Goal: Obtain resource: Download file/media

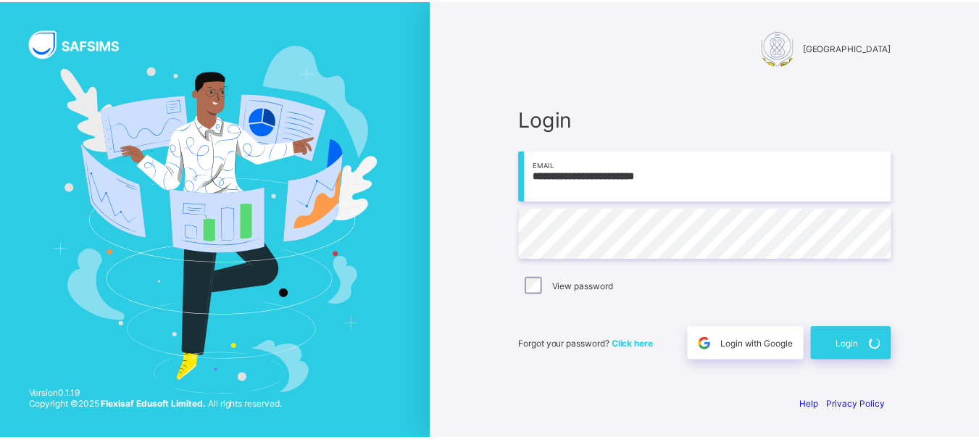
scroll to position [51, 0]
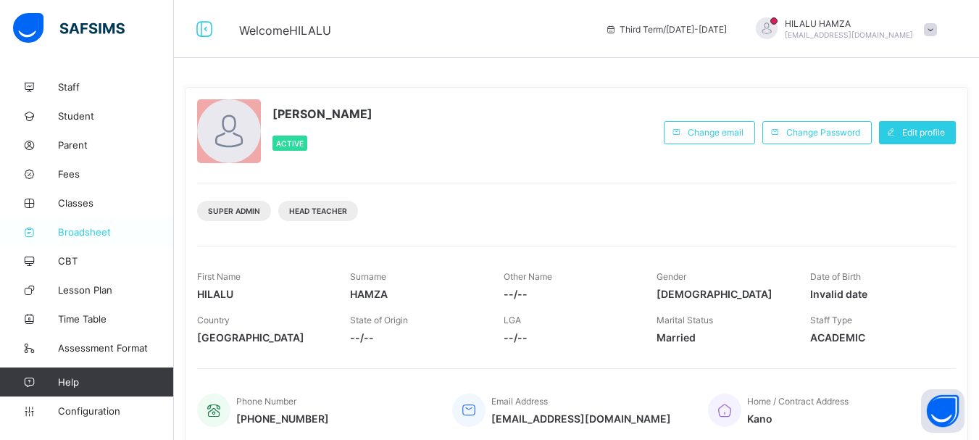
click at [54, 227] on icon at bounding box center [29, 232] width 58 height 11
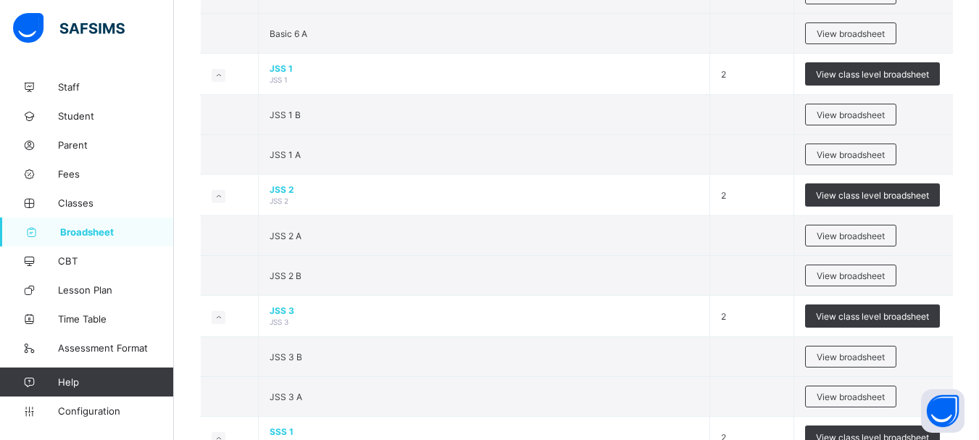
scroll to position [1200, 0]
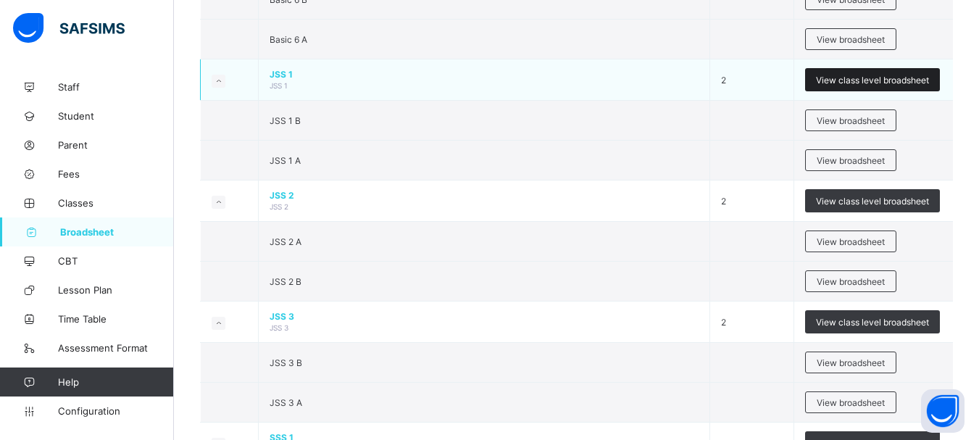
click at [895, 85] on span "View class level broadsheet" at bounding box center [872, 80] width 113 height 11
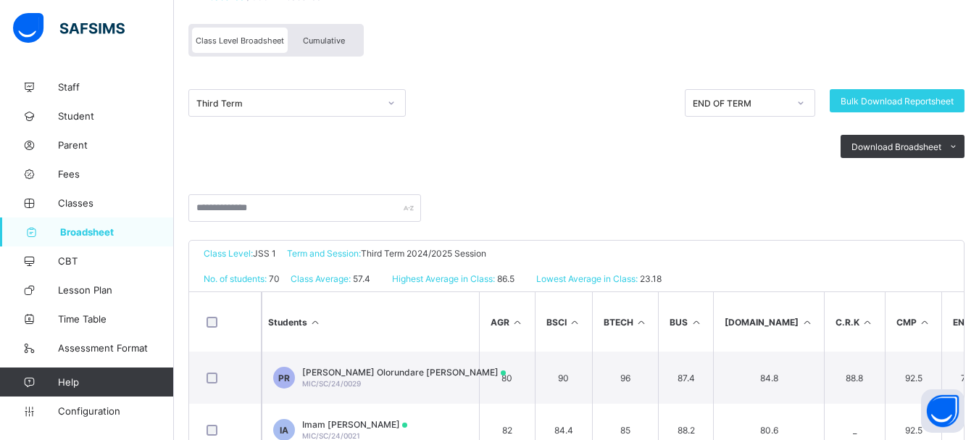
scroll to position [107, 0]
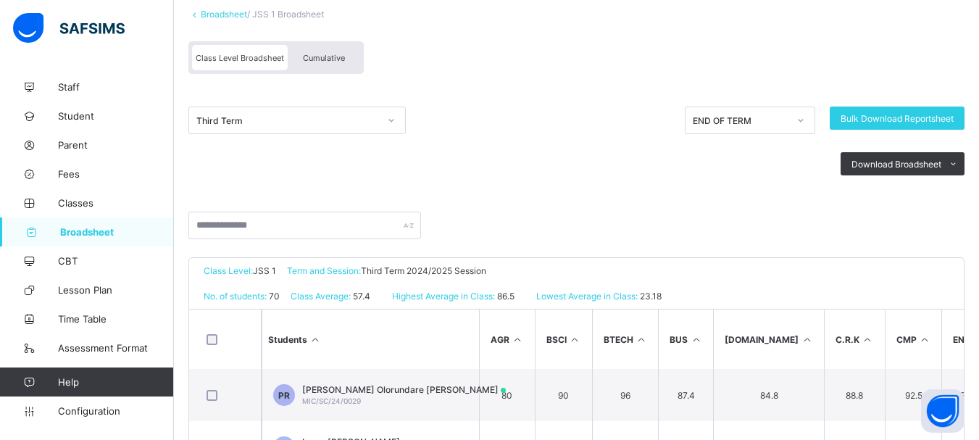
click at [330, 57] on span "Cumulative" at bounding box center [324, 58] width 42 height 10
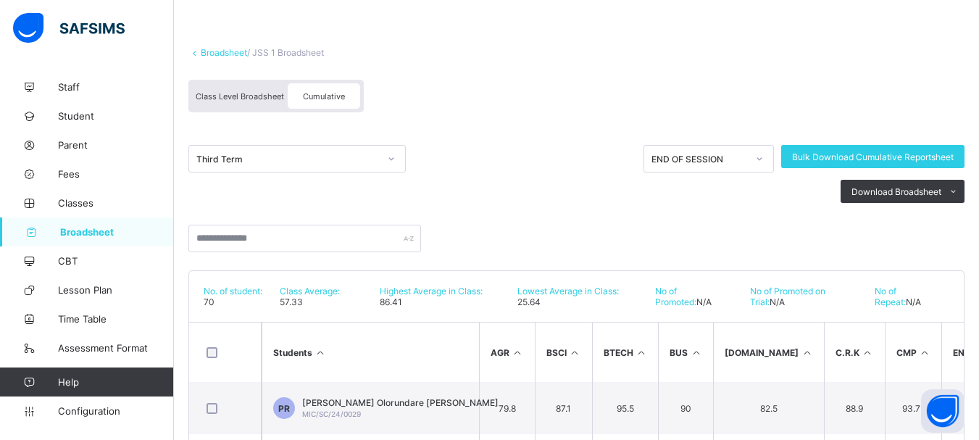
scroll to position [76, 0]
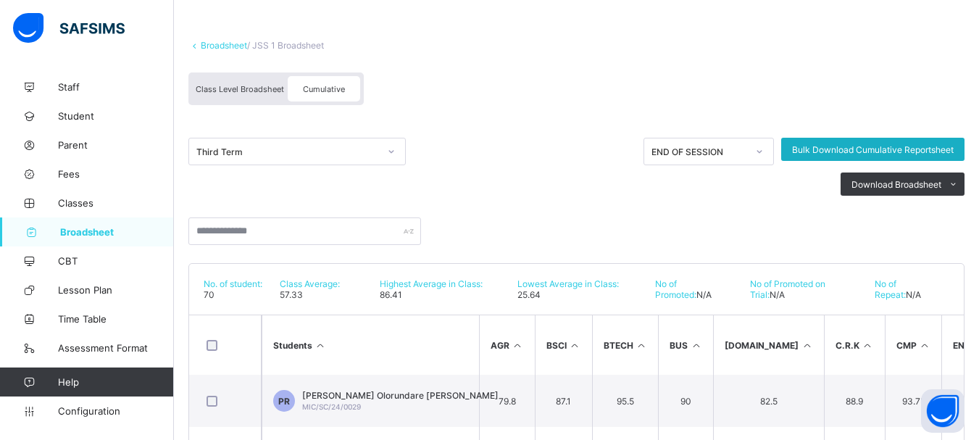
click at [906, 152] on span "Bulk Download Cumulative Reportsheet" at bounding box center [873, 149] width 162 height 11
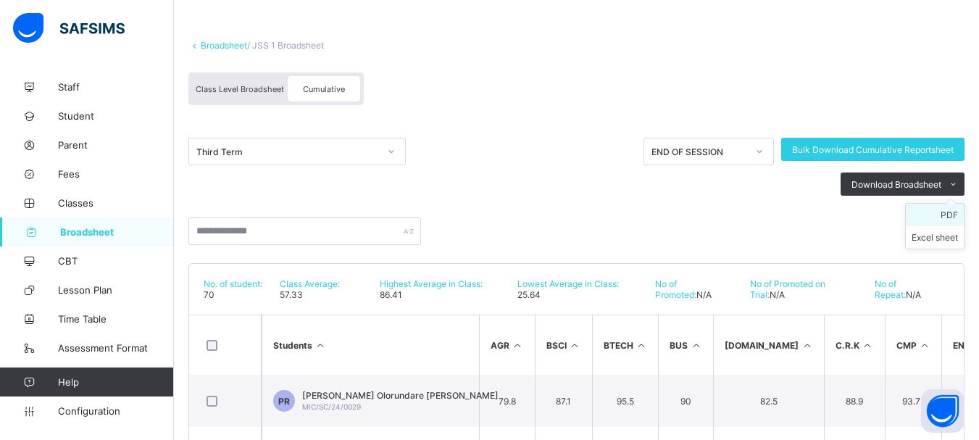
click at [958, 220] on li "PDF" at bounding box center [935, 215] width 58 height 22
click at [929, 188] on span "Download Broadsheet" at bounding box center [896, 184] width 90 height 11
click at [947, 244] on li "Excel sheet" at bounding box center [935, 237] width 58 height 22
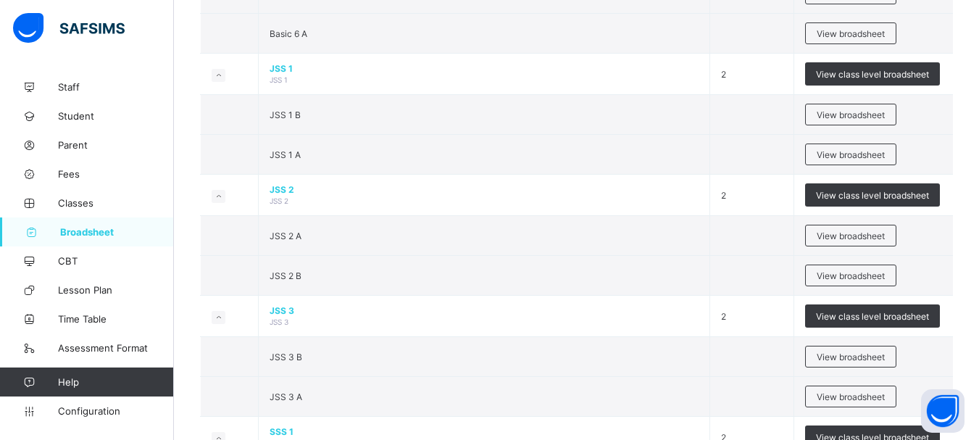
scroll to position [1228, 0]
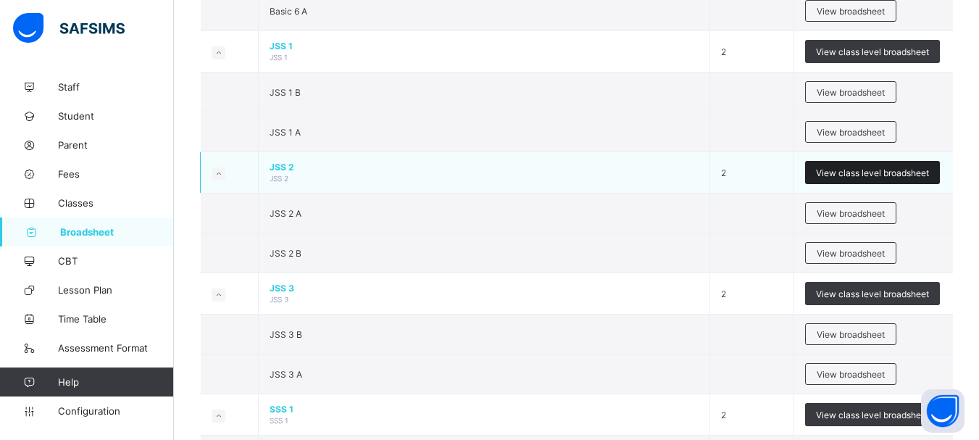
click at [885, 178] on span "View class level broadsheet" at bounding box center [872, 172] width 113 height 11
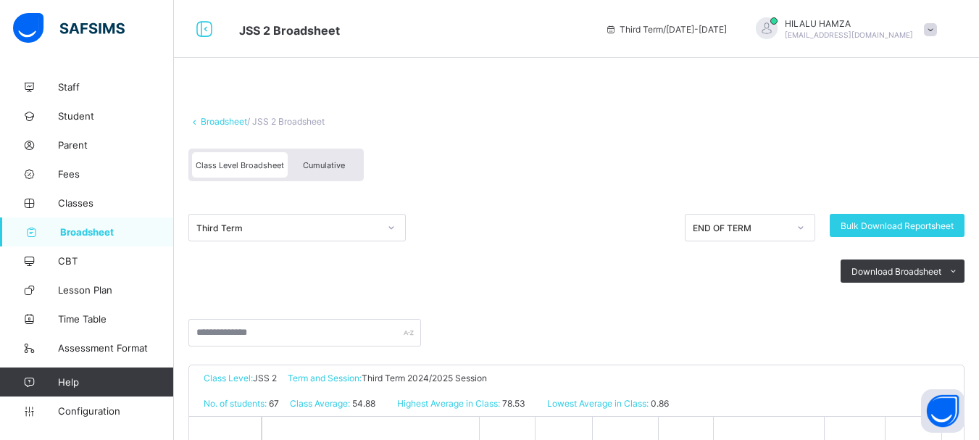
click at [327, 166] on span "Cumulative" at bounding box center [324, 165] width 42 height 10
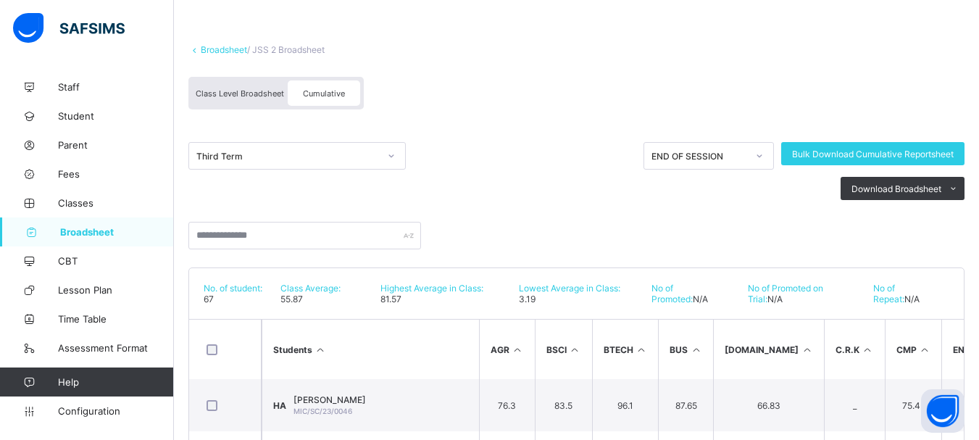
scroll to position [83, 0]
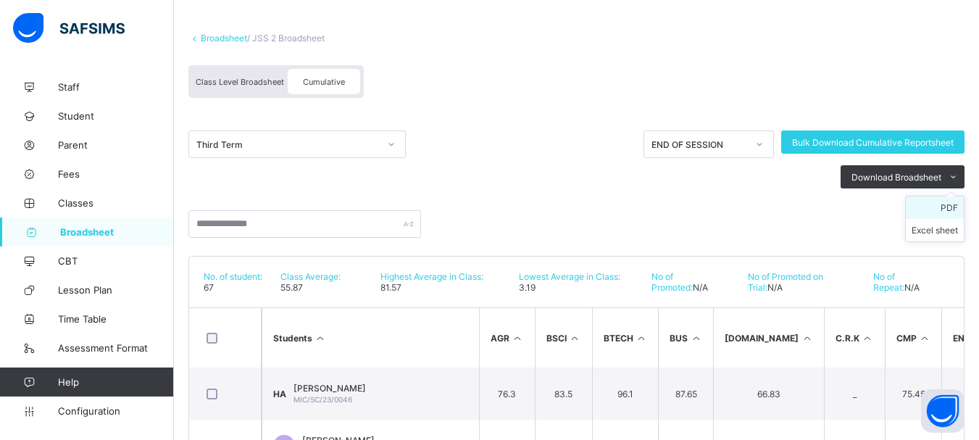
click at [956, 211] on li "PDF" at bounding box center [935, 207] width 58 height 22
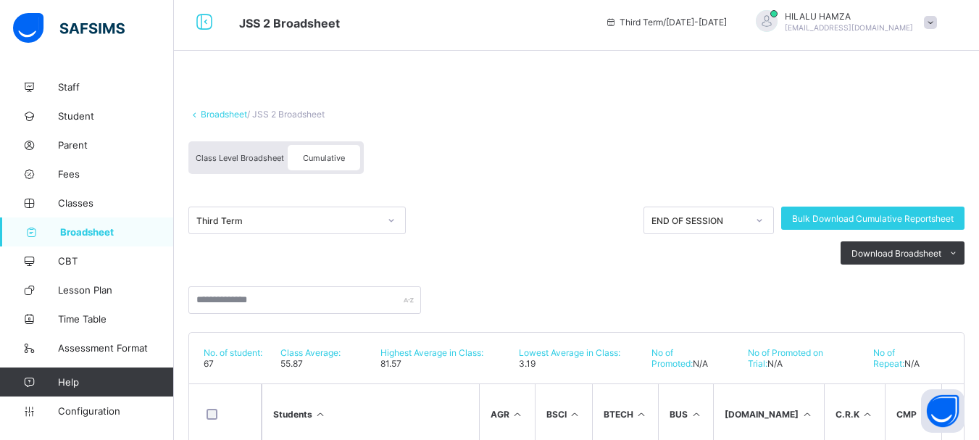
scroll to position [0, 0]
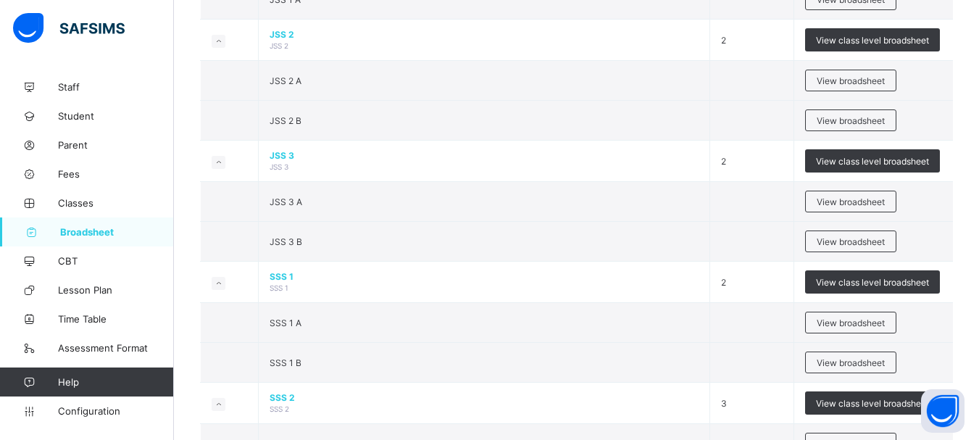
scroll to position [1421, 0]
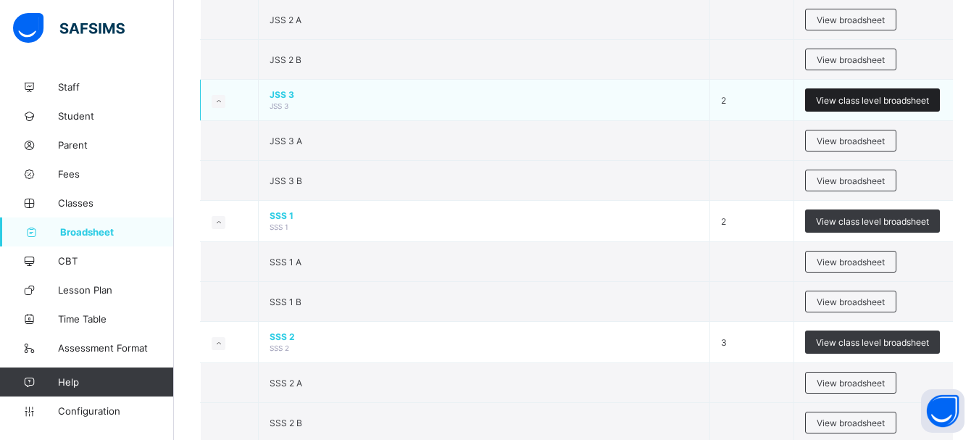
click at [869, 106] on span "View class level broadsheet" at bounding box center [872, 100] width 113 height 11
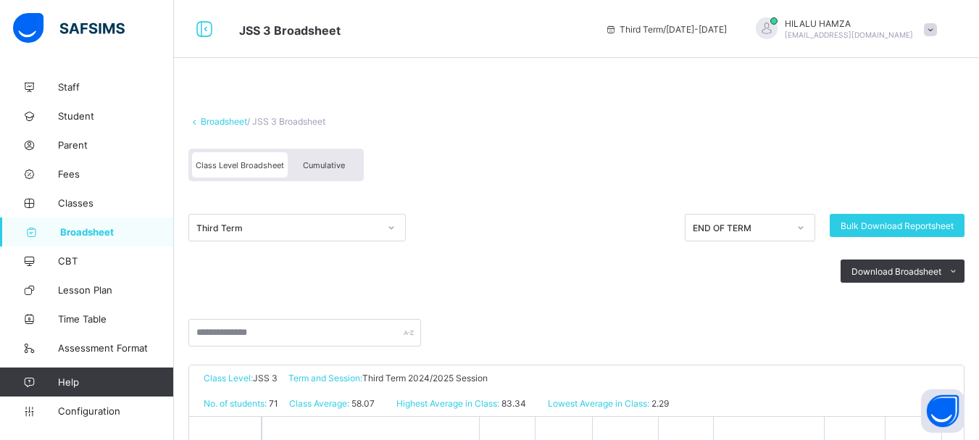
click at [327, 167] on span "Cumulative" at bounding box center [324, 165] width 42 height 10
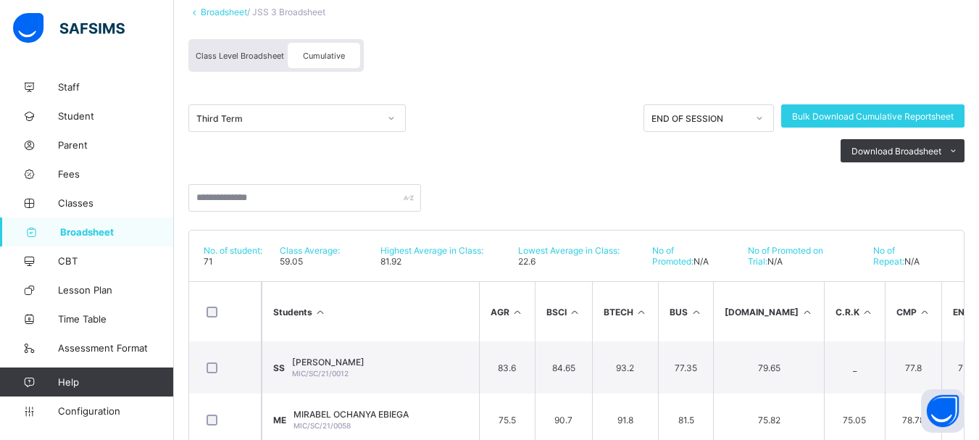
scroll to position [123, 0]
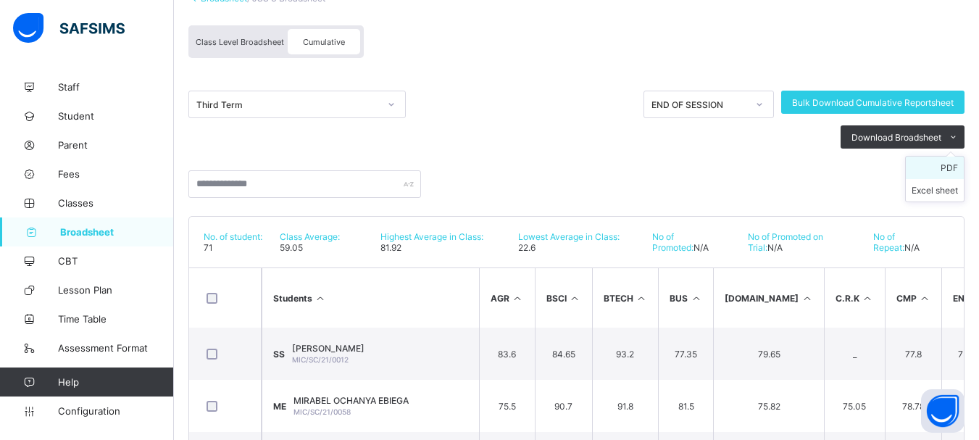
click at [957, 173] on li "PDF" at bounding box center [935, 167] width 58 height 22
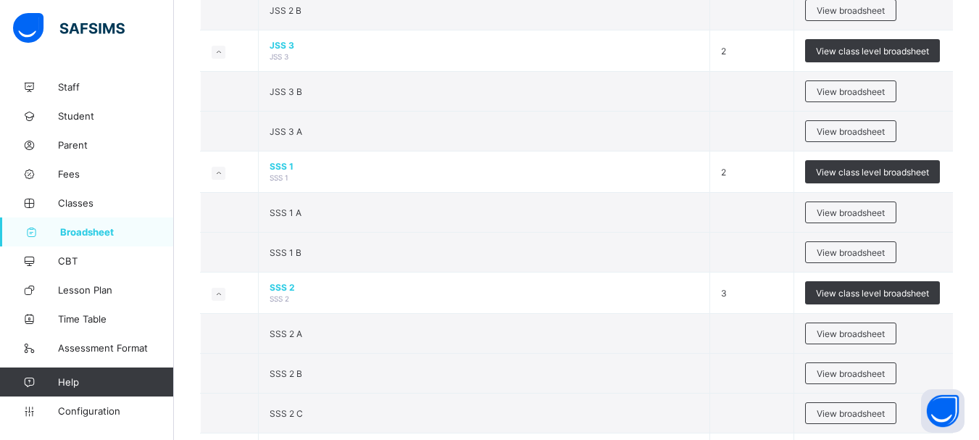
scroll to position [1482, 0]
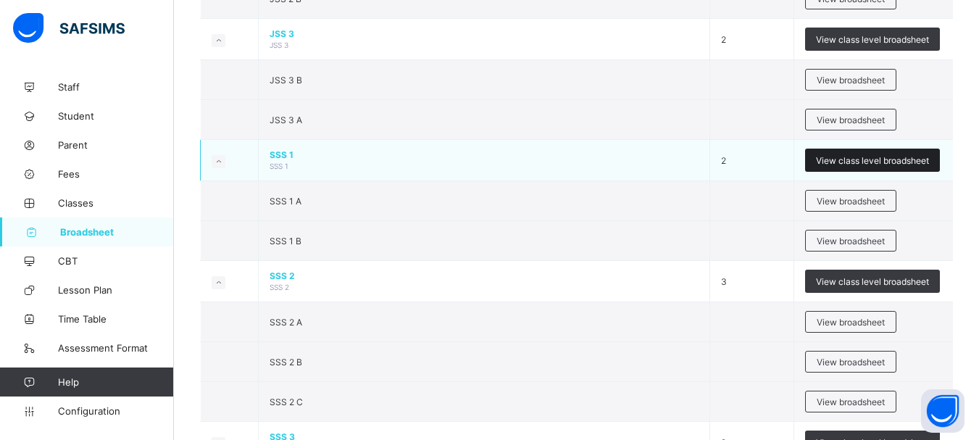
click at [874, 166] on span "View class level broadsheet" at bounding box center [872, 160] width 113 height 11
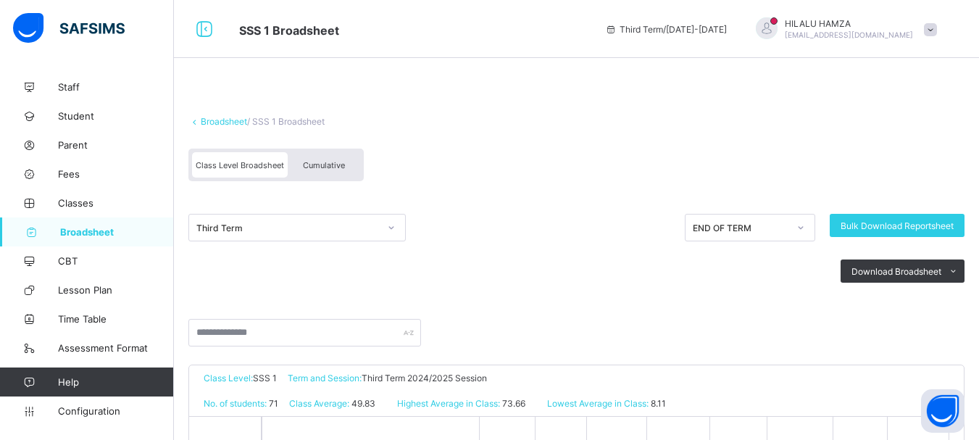
click at [319, 159] on div "Cumulative" at bounding box center [324, 164] width 72 height 25
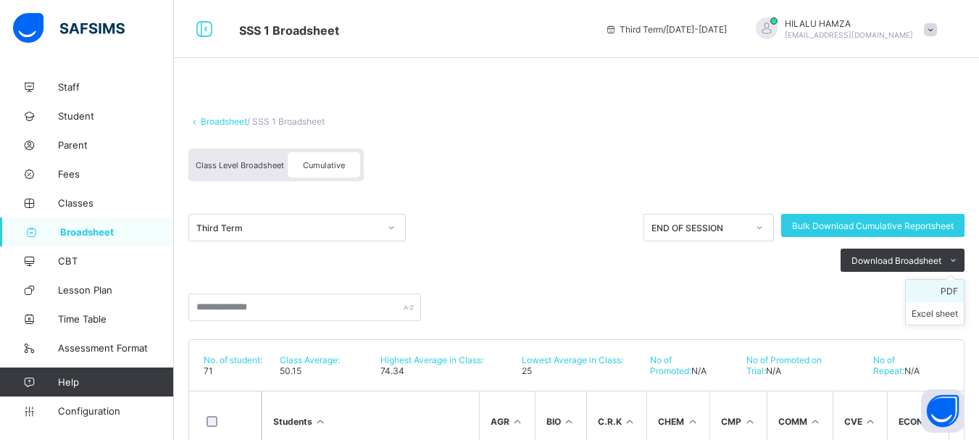
click at [958, 296] on li "PDF" at bounding box center [935, 291] width 58 height 22
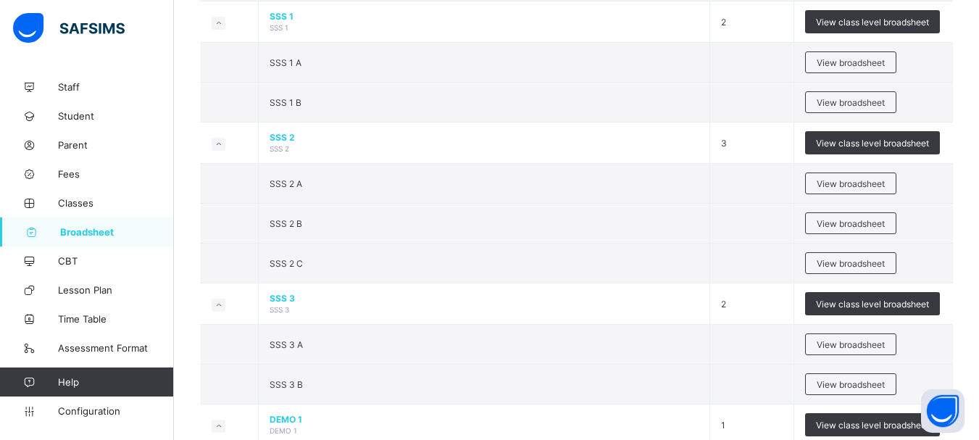
scroll to position [1626, 0]
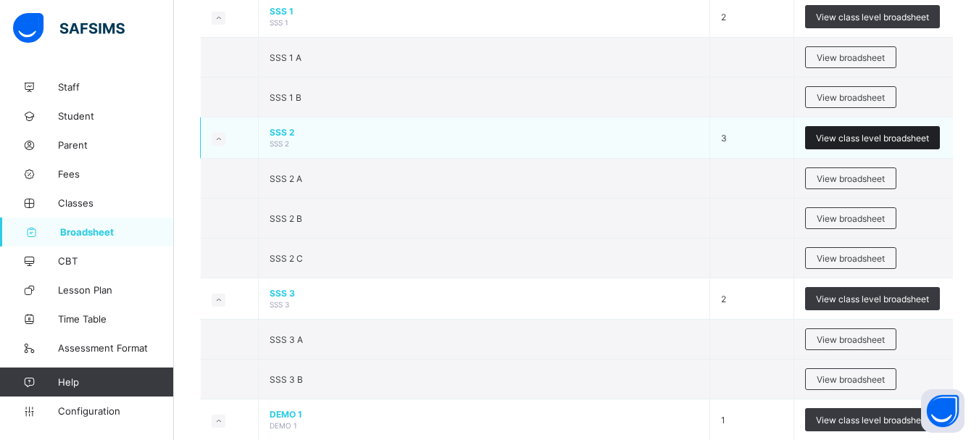
click at [886, 143] on span "View class level broadsheet" at bounding box center [872, 138] width 113 height 11
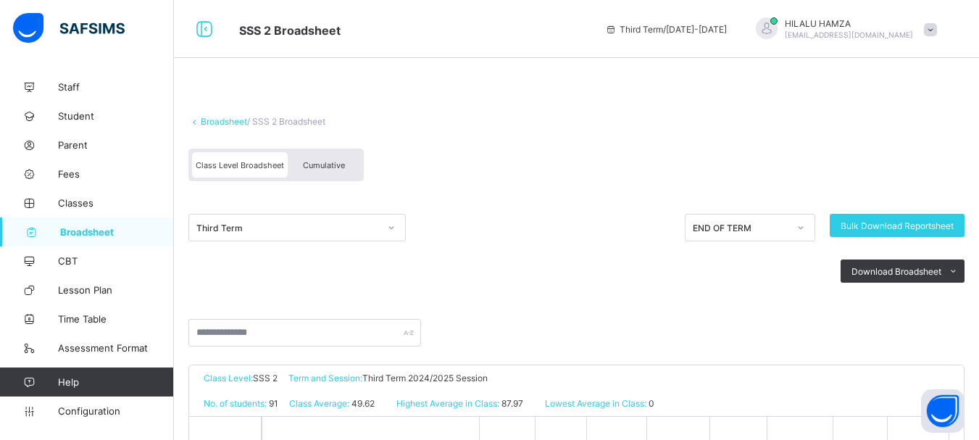
click at [339, 165] on span "Cumulative" at bounding box center [324, 165] width 42 height 10
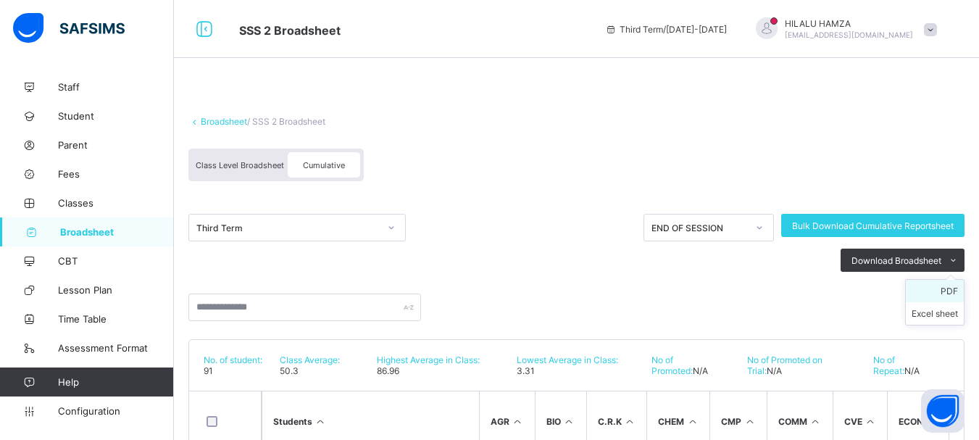
click at [958, 296] on li "PDF" at bounding box center [935, 291] width 58 height 22
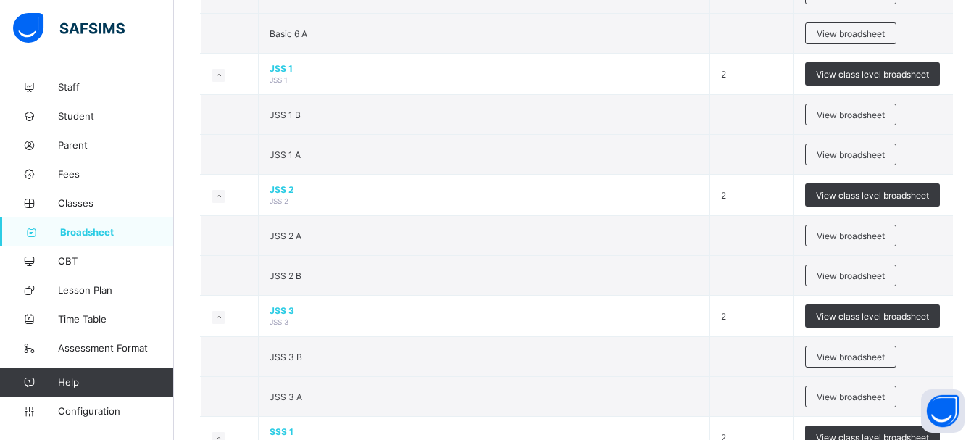
scroll to position [1222, 0]
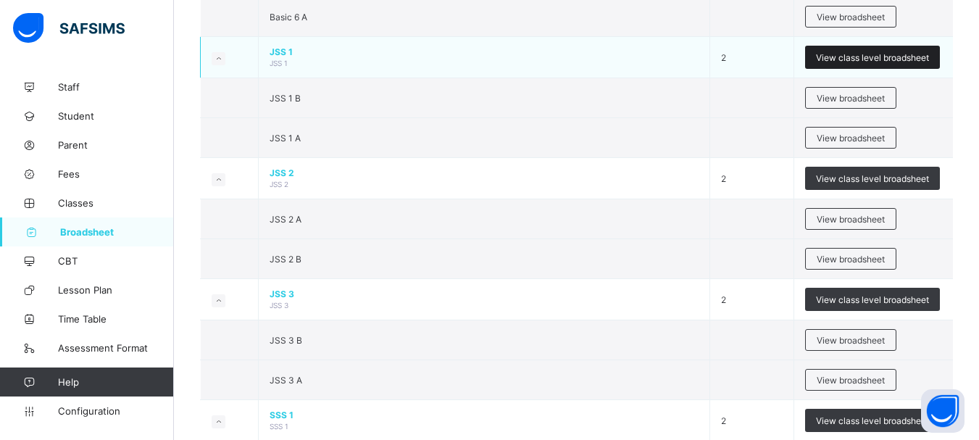
click at [852, 63] on span "View class level broadsheet" at bounding box center [872, 57] width 113 height 11
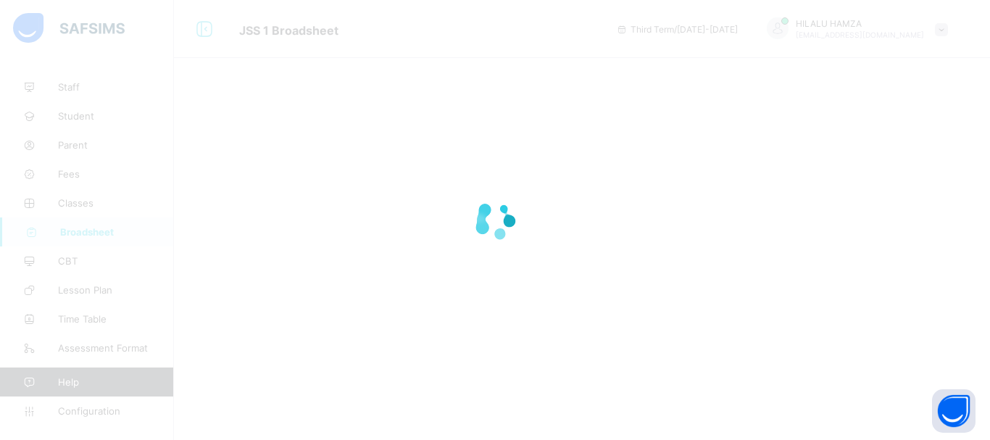
drag, startPoint x: 984, startPoint y: 248, endPoint x: 988, endPoint y: 113, distance: 134.8
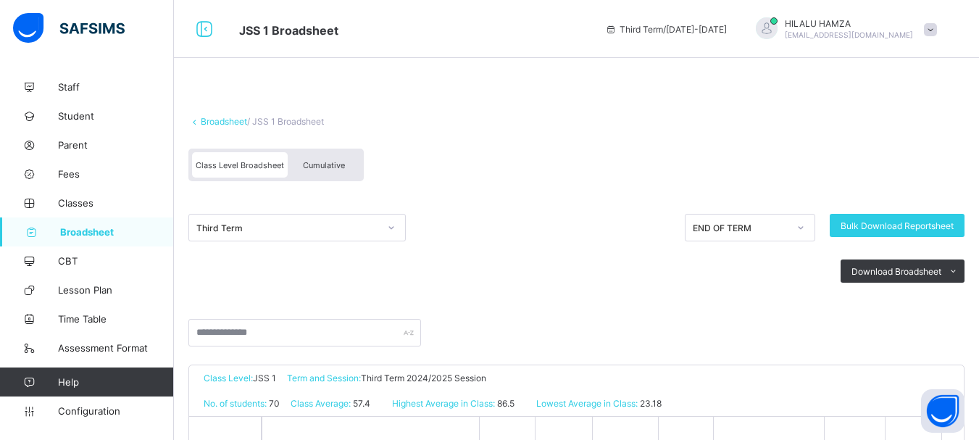
click at [317, 163] on span "Cumulative" at bounding box center [324, 165] width 42 height 10
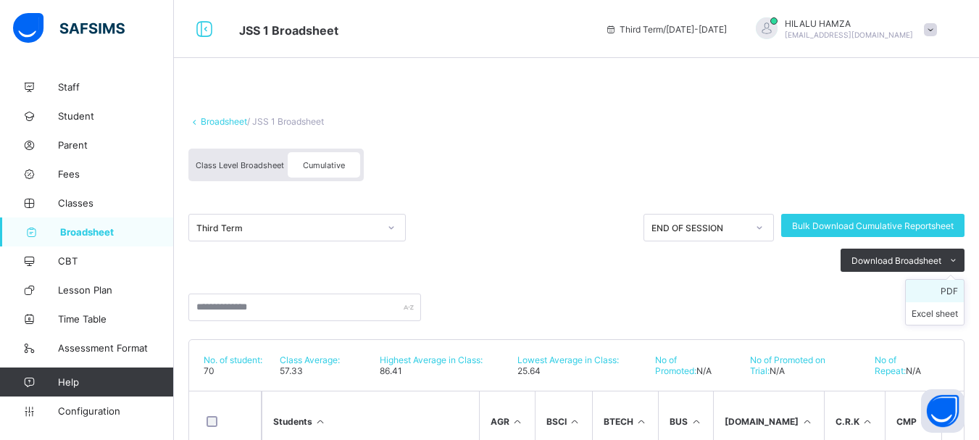
click at [953, 293] on li "PDF" at bounding box center [935, 291] width 58 height 22
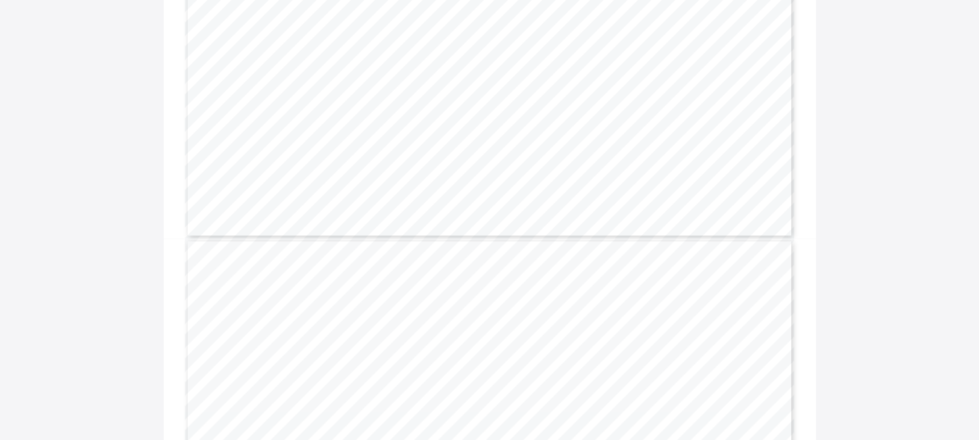
scroll to position [270, 0]
